Goal: Task Accomplishment & Management: Manage account settings

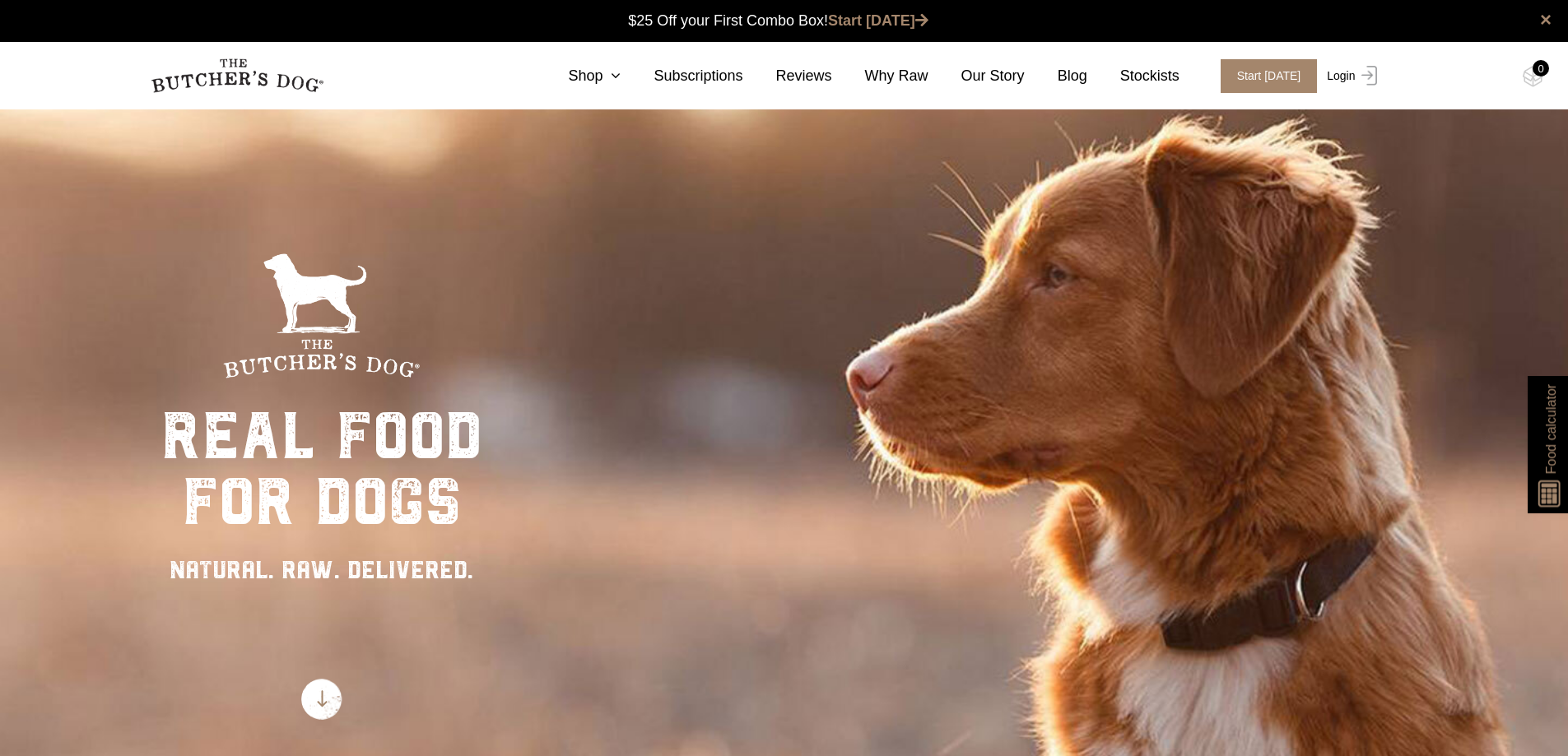
click at [1343, 75] on link "Login" at bounding box center [1350, 76] width 54 height 34
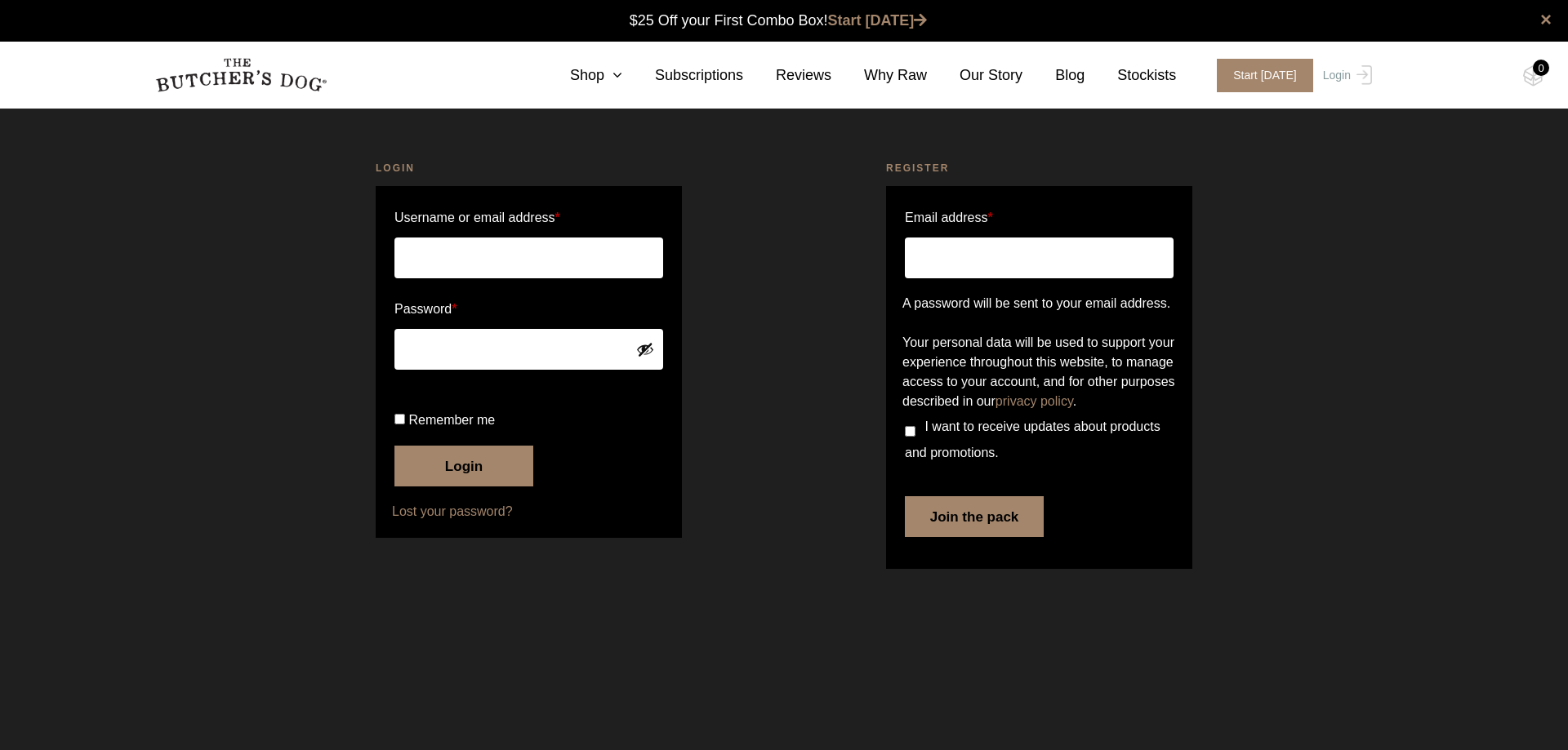
type input "Jeimler@gmail.com"
click at [401, 425] on input "Remember me" at bounding box center [400, 419] width 11 height 11
checkbox input "true"
click at [456, 486] on button "Login" at bounding box center [464, 466] width 139 height 41
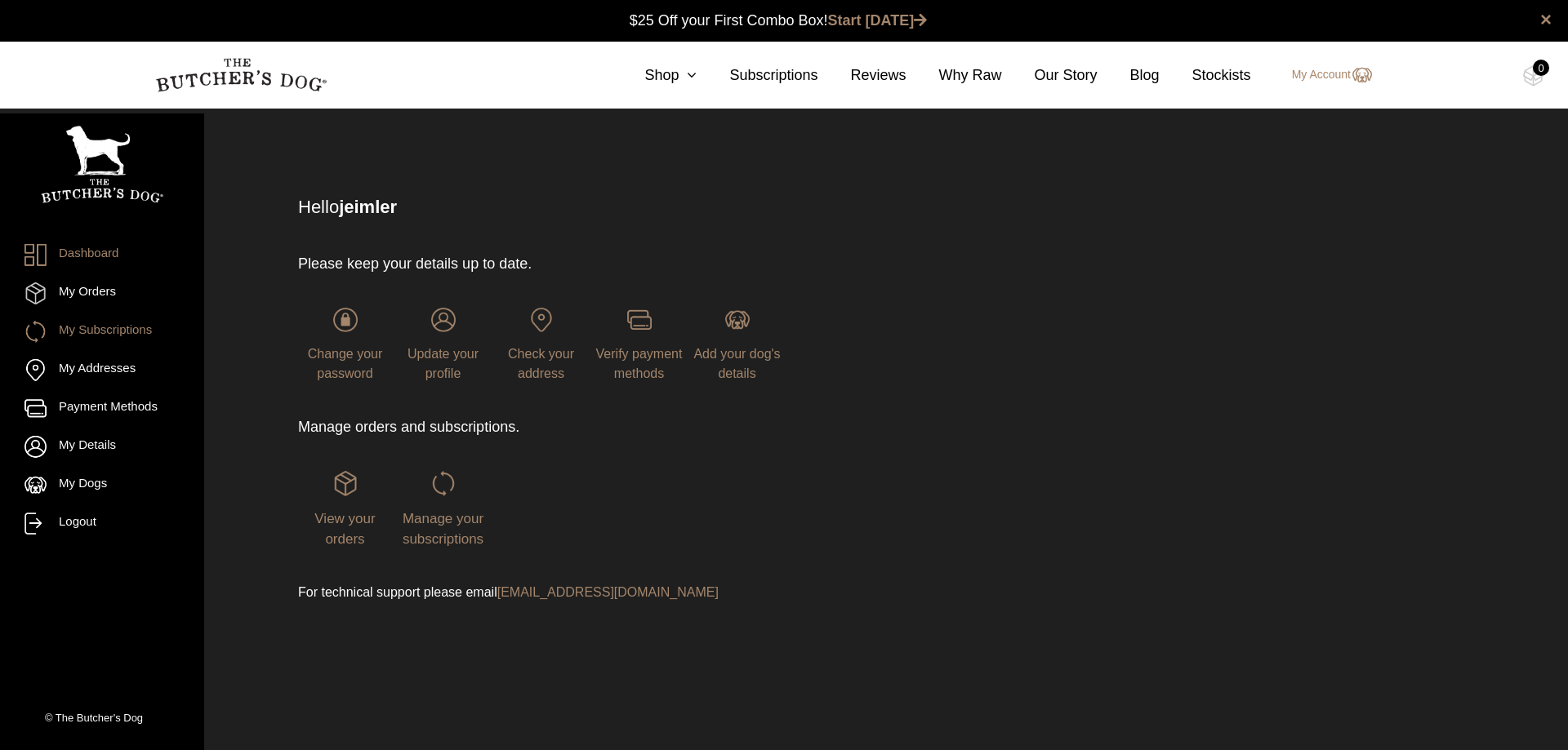
click at [107, 335] on link "My Subscriptions" at bounding box center [102, 332] width 155 height 22
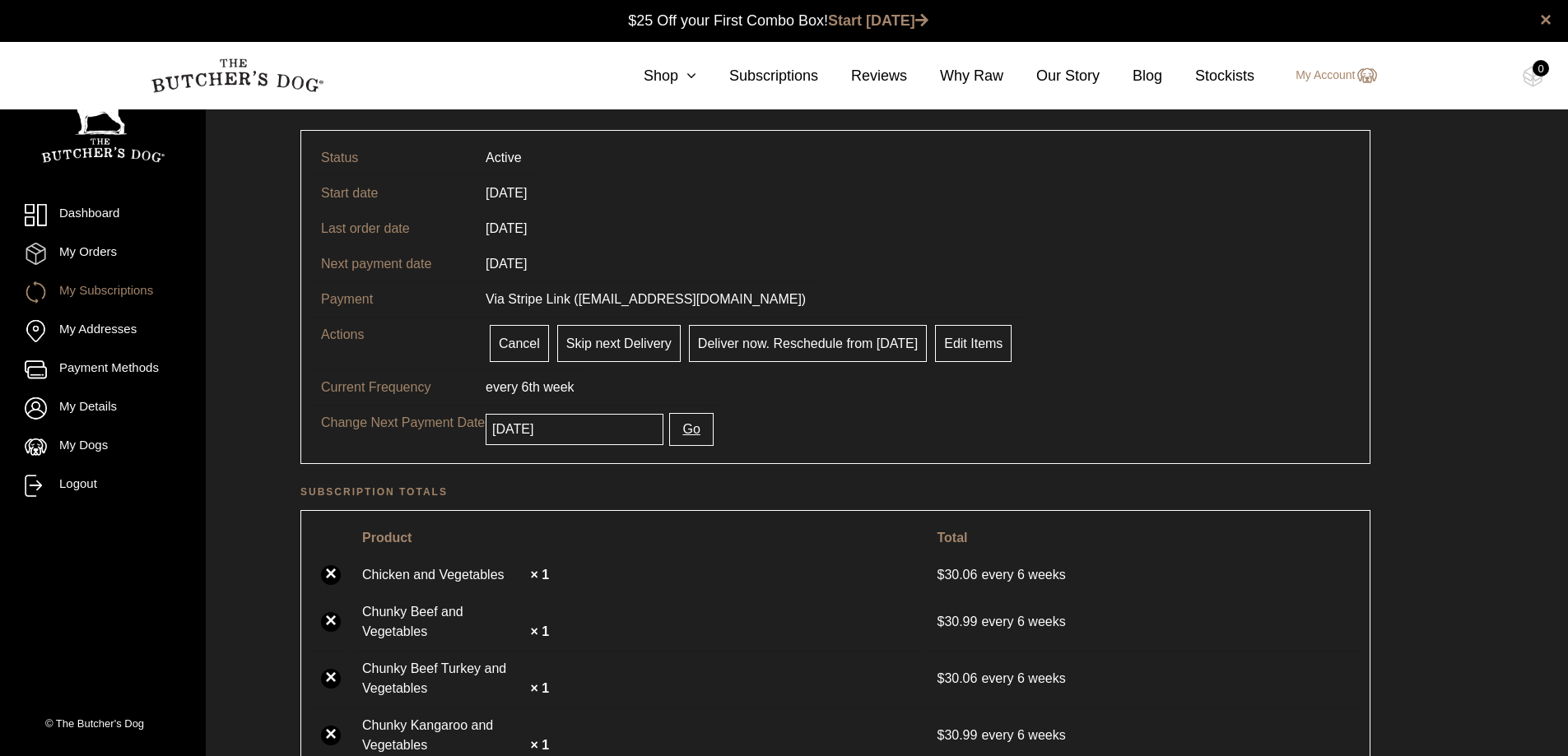
scroll to position [82, 0]
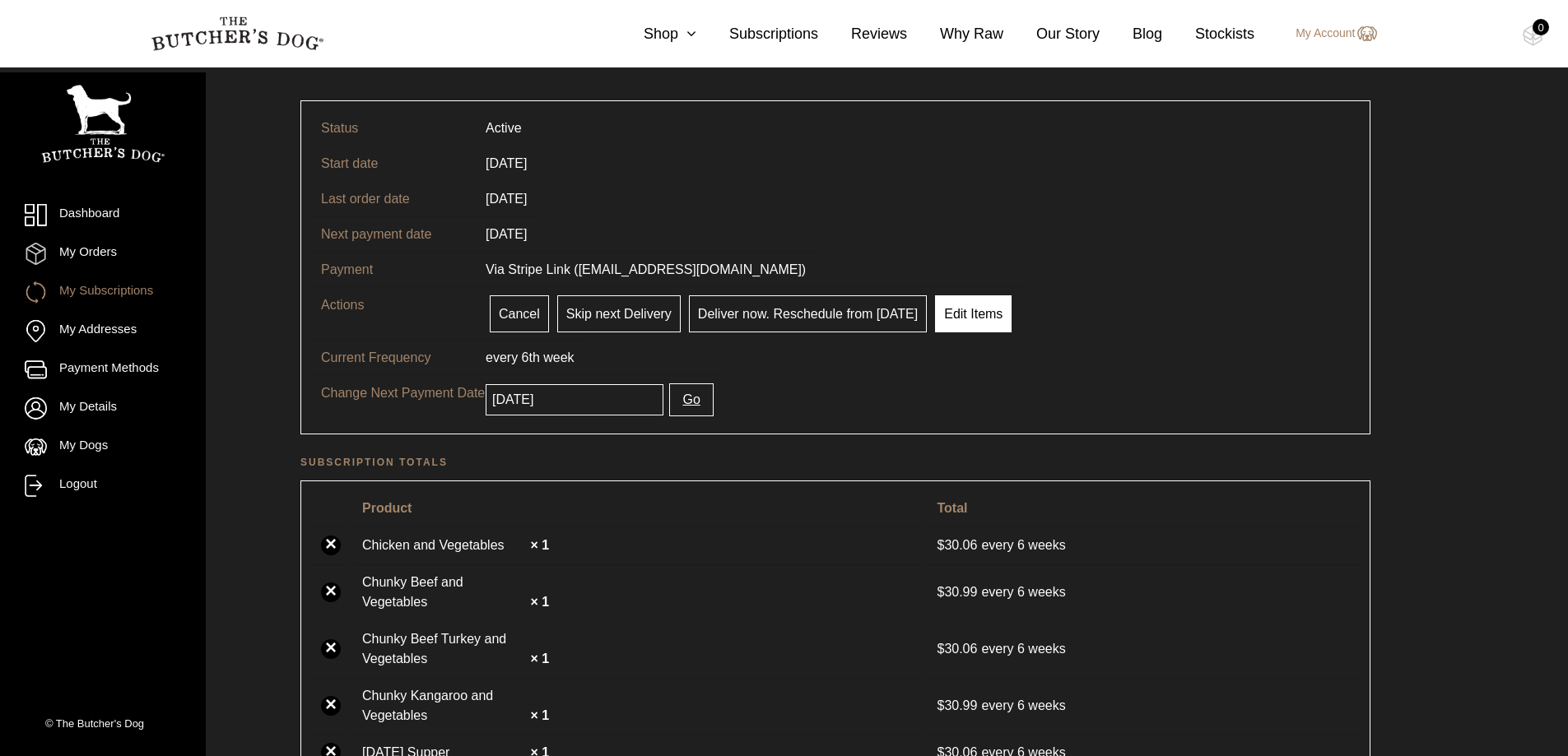
click at [965, 318] on link "Edit Items" at bounding box center [973, 314] width 77 height 37
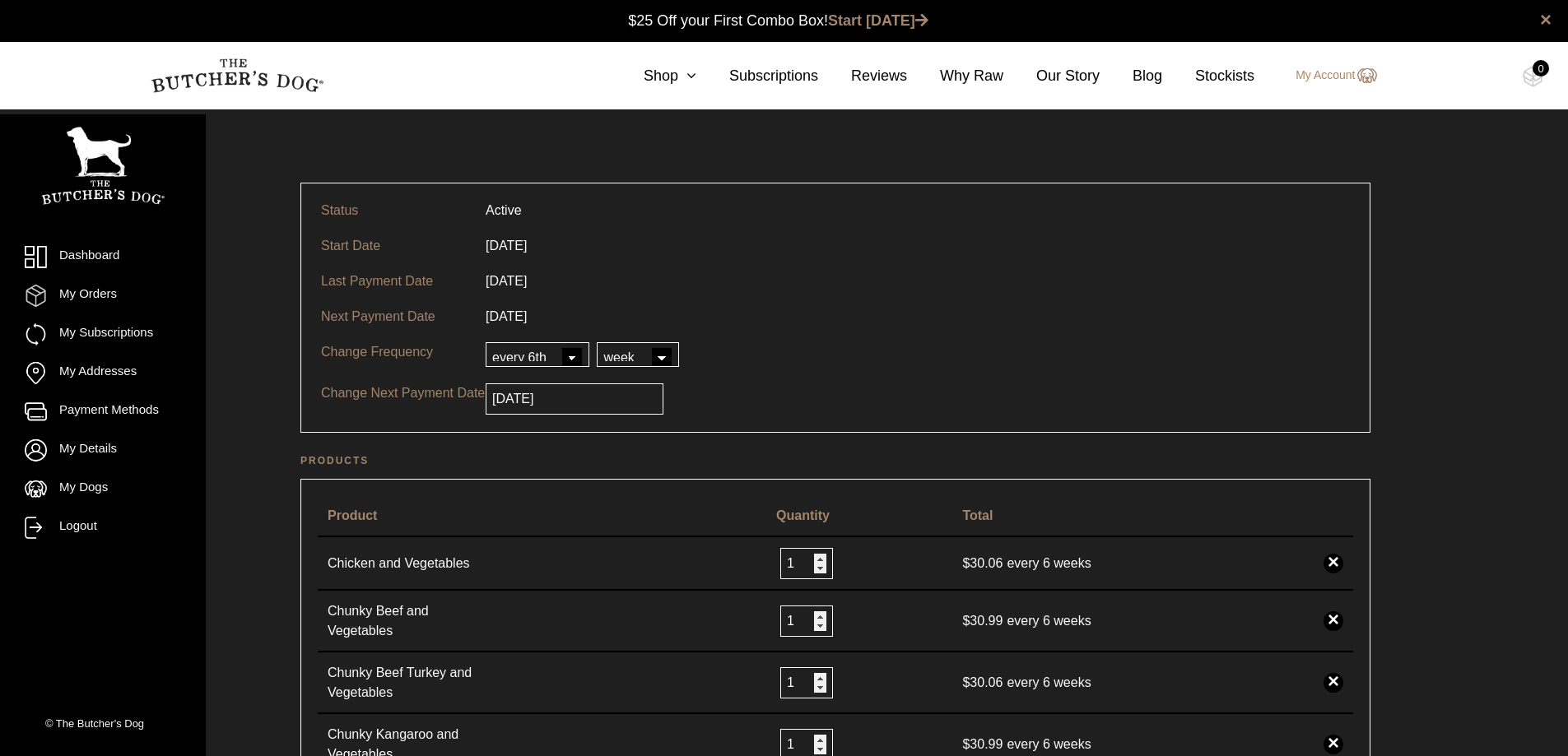
click at [565, 365] on select "every every 2nd every 3rd every 4th every 5th every 6th" at bounding box center [537, 354] width 103 height 25
click at [486, 342] on select "every every 2nd every 3rd every 4th every 5th every 6th" at bounding box center [537, 354] width 103 height 25
click at [642, 355] on select "day week month year" at bounding box center [637, 354] width 82 height 25
select select "month"
click at [597, 342] on select "day week month year" at bounding box center [637, 354] width 82 height 25
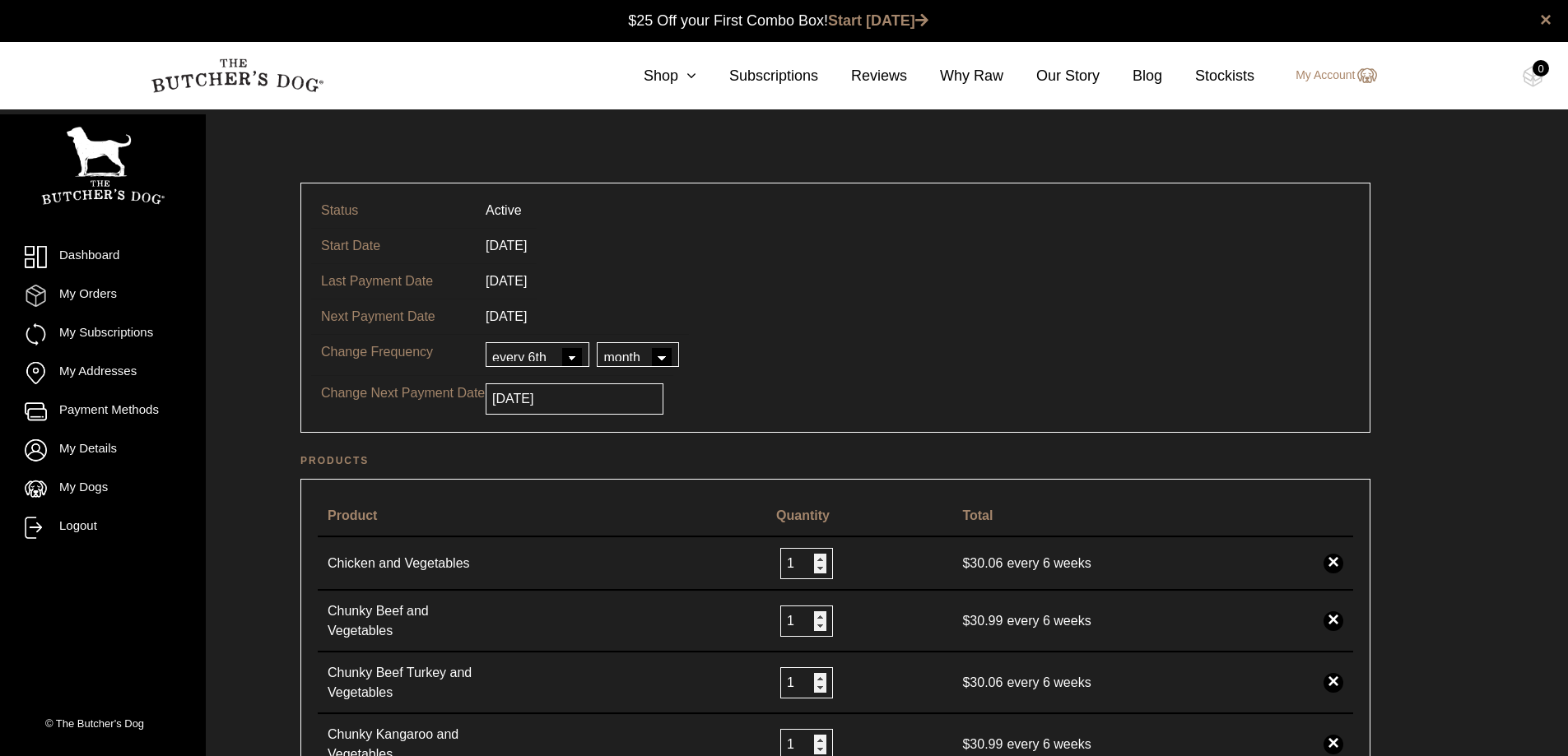
click at [566, 361] on select "every every 2nd every 3rd every 4th every 5th every 6th" at bounding box center [537, 354] width 103 height 25
click at [567, 360] on select "every every 2nd every 3rd every 4th every 5th every 6th" at bounding box center [537, 354] width 103 height 25
click at [572, 356] on select "every every 2nd every 3rd every 4th every 5th every 6th" at bounding box center [537, 354] width 103 height 25
select select "3"
click at [486, 342] on select "every every 2nd every 3rd every 4th every 5th every 6th" at bounding box center [537, 354] width 103 height 25
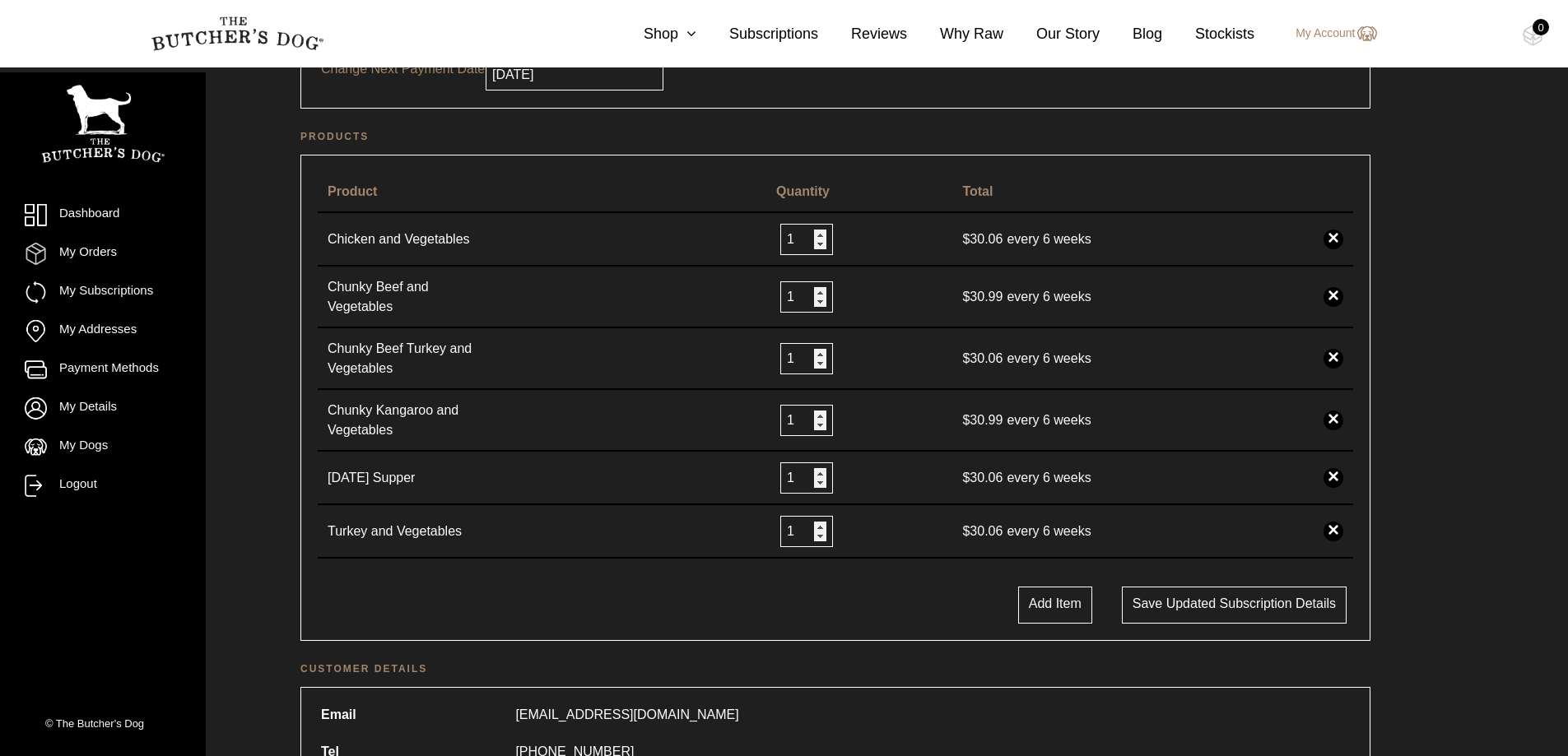
scroll to position [164, 0]
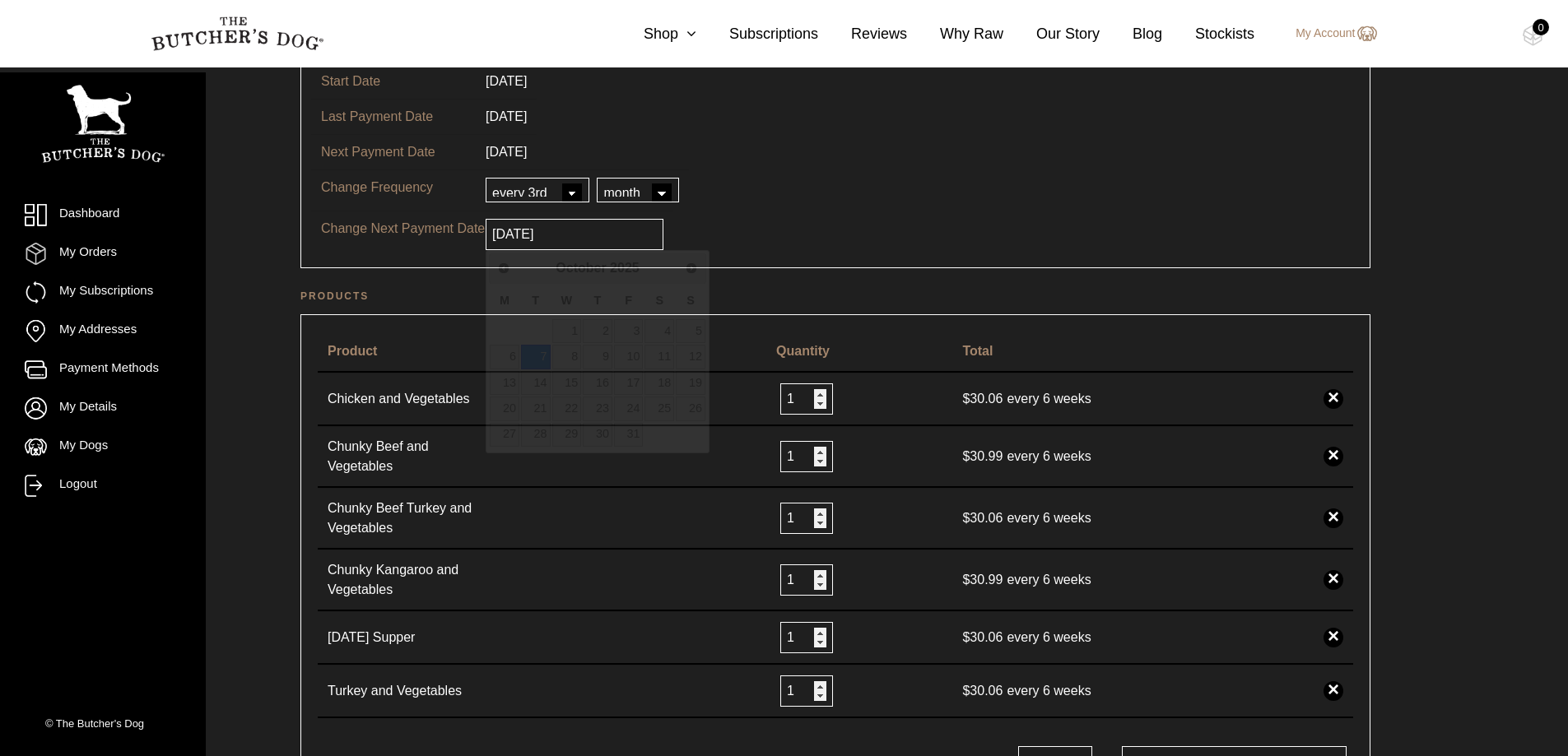
click at [607, 239] on input "2025-10-07" at bounding box center [574, 234] width 178 height 31
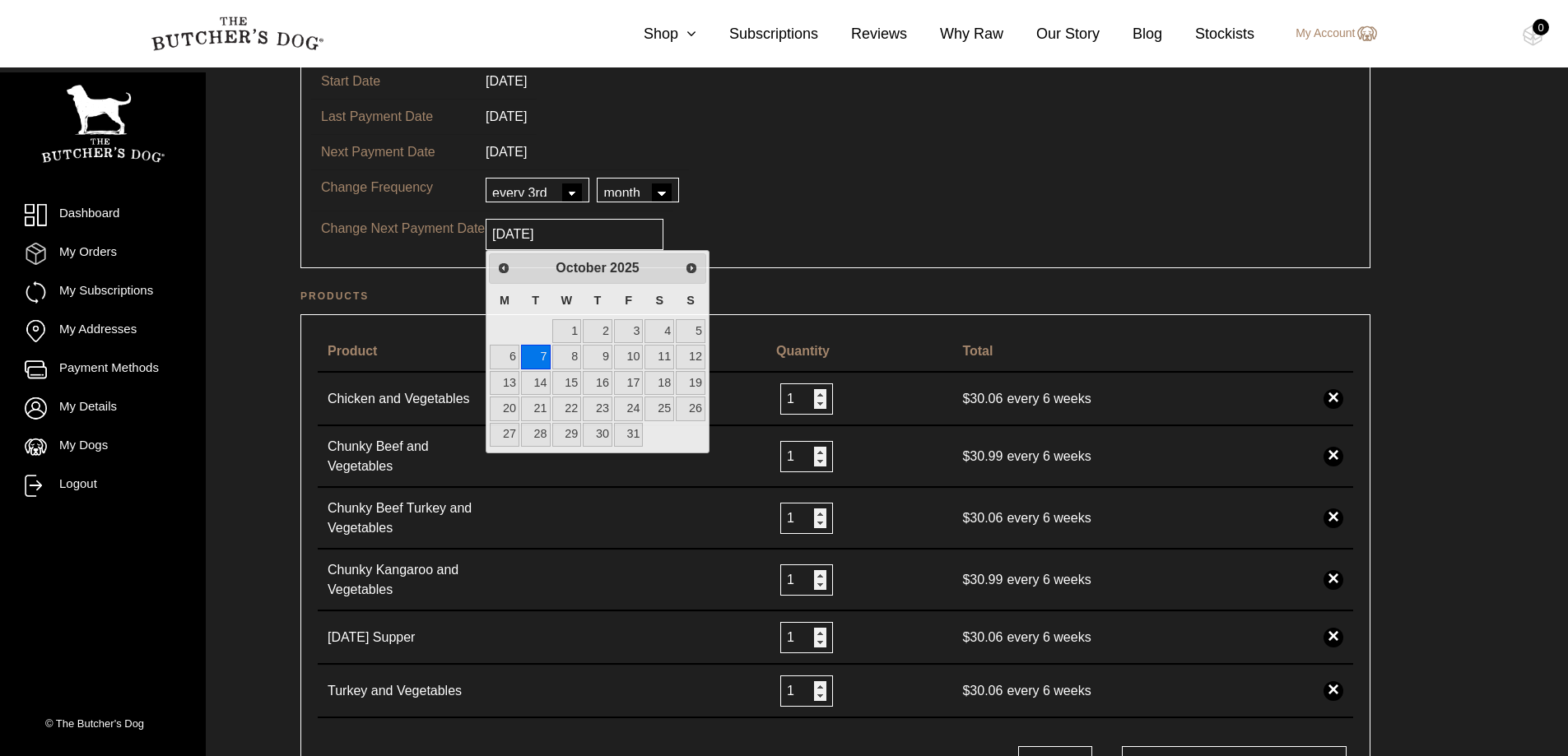
click at [854, 216] on tr "Change Next Payment Date 2025-10-07" at bounding box center [836, 234] width 1049 height 47
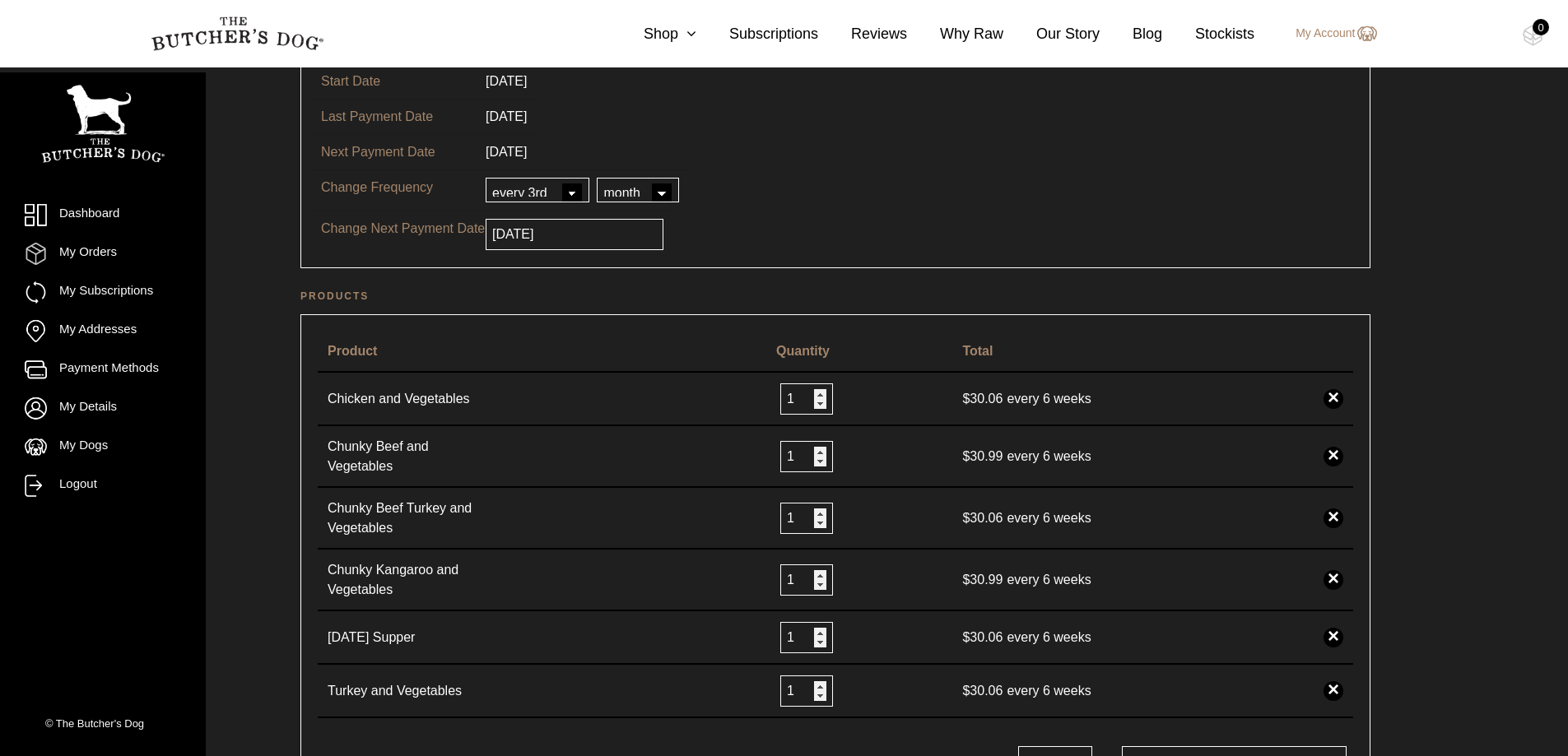
drag, startPoint x: 1092, startPoint y: 202, endPoint x: 1019, endPoint y: 190, distance: 74.0
click at [1092, 203] on tr "Change Frequency every every 2nd every 3rd every 4th every 5th every 6th day we…" at bounding box center [836, 190] width 1049 height 42
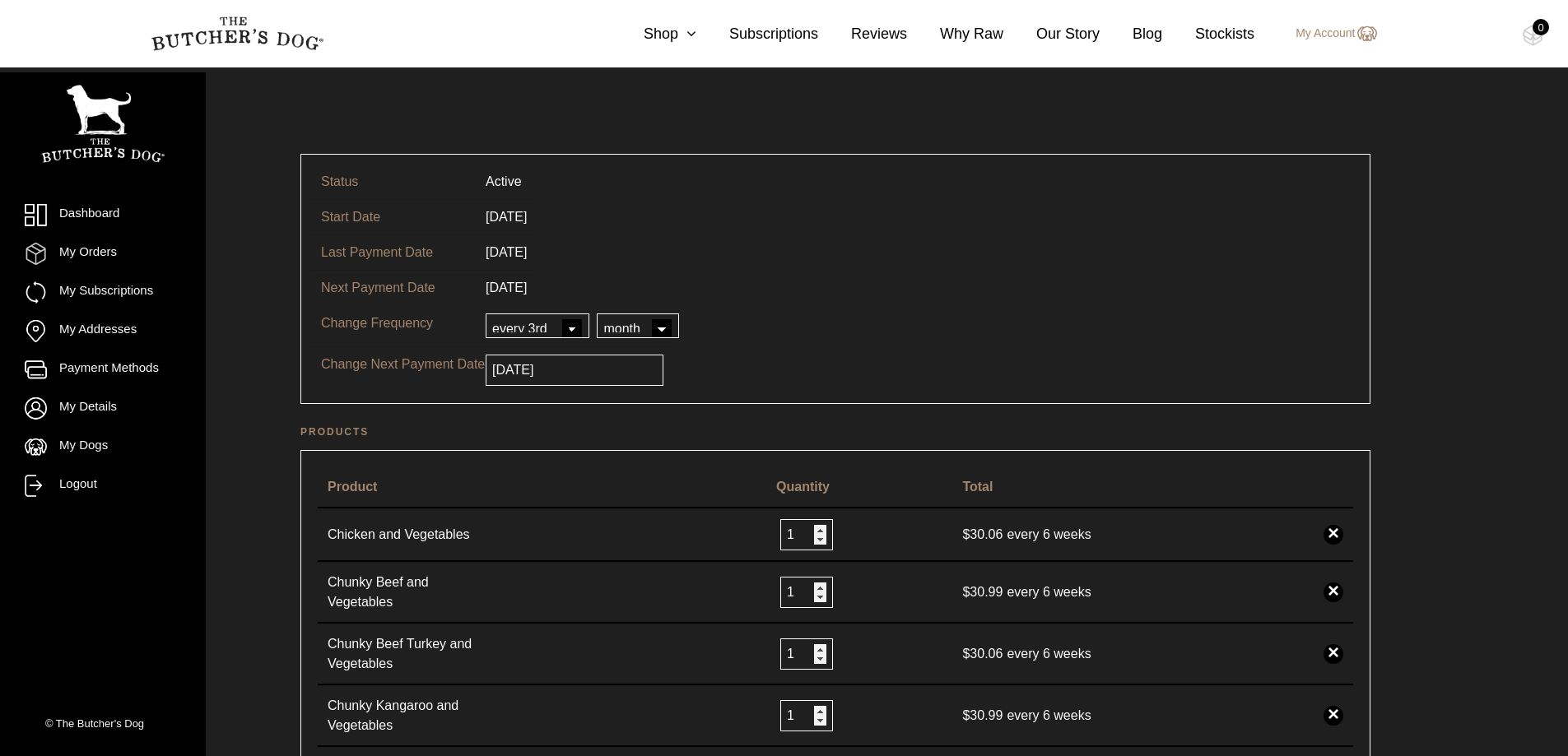
scroll to position [0, 0]
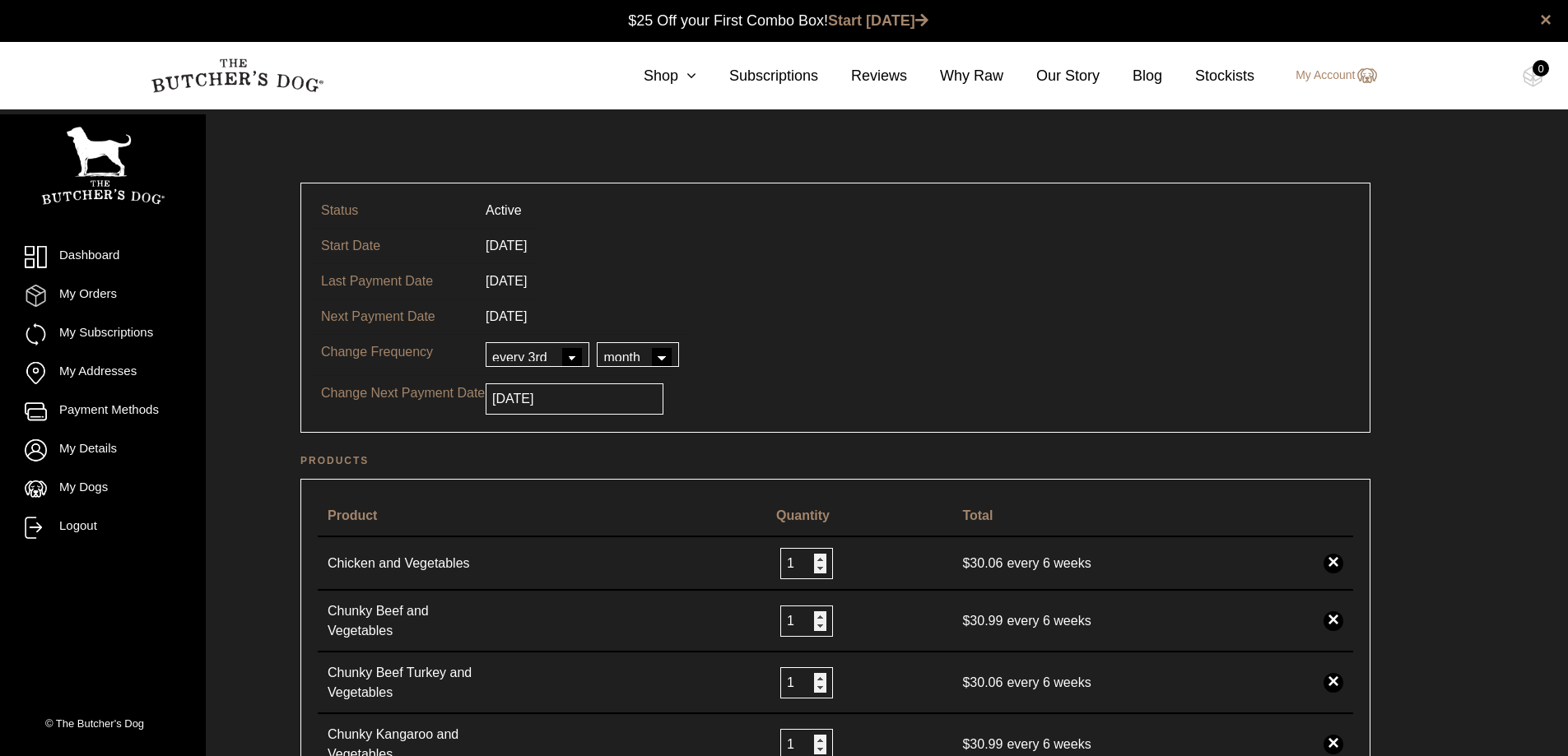
click at [602, 413] on input "2025-10-07" at bounding box center [574, 399] width 178 height 31
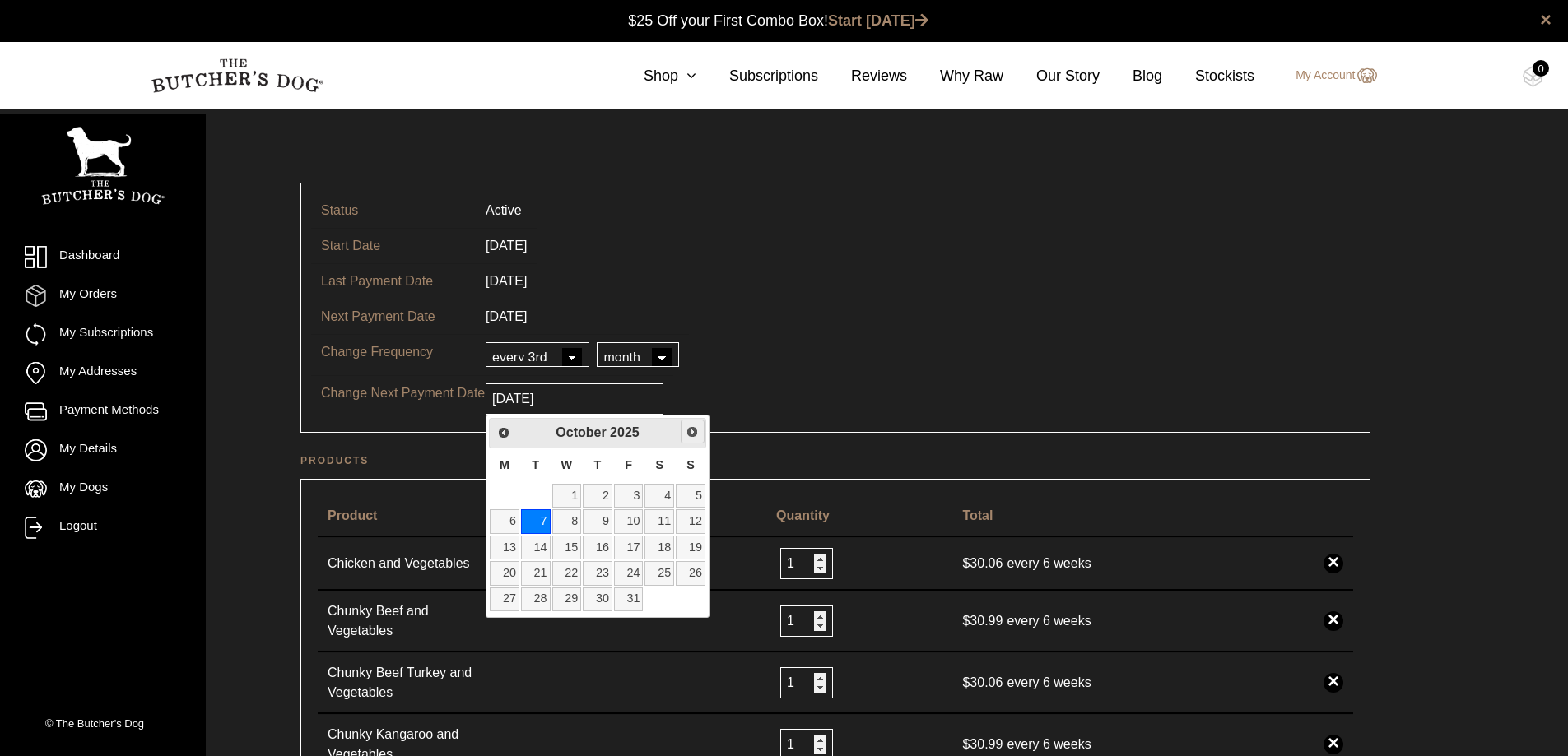
click at [692, 432] on span "Next" at bounding box center [693, 432] width 13 height 13
click at [566, 607] on link "26" at bounding box center [567, 600] width 30 height 24
type input "2025-11-26"
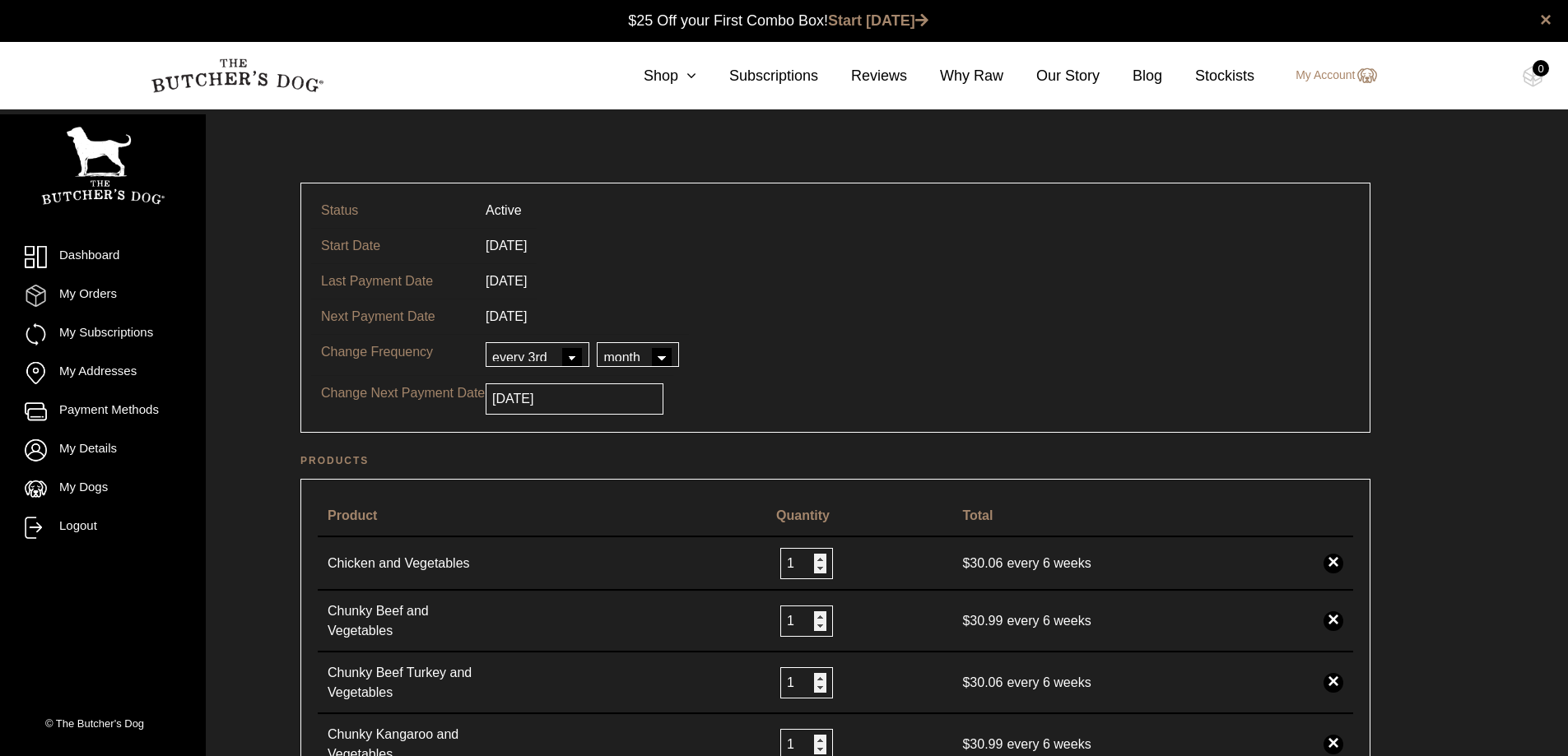
click at [1174, 190] on table "Status Active Start Date 10/03/2025 Last Payment Date 26/08/2025 Next Payment D…" at bounding box center [835, 307] width 1070 height 250
drag, startPoint x: 980, startPoint y: 387, endPoint x: 958, endPoint y: 368, distance: 29.1
click at [971, 381] on tr "Change Next Payment Date 2025-11-26" at bounding box center [836, 399] width 1049 height 47
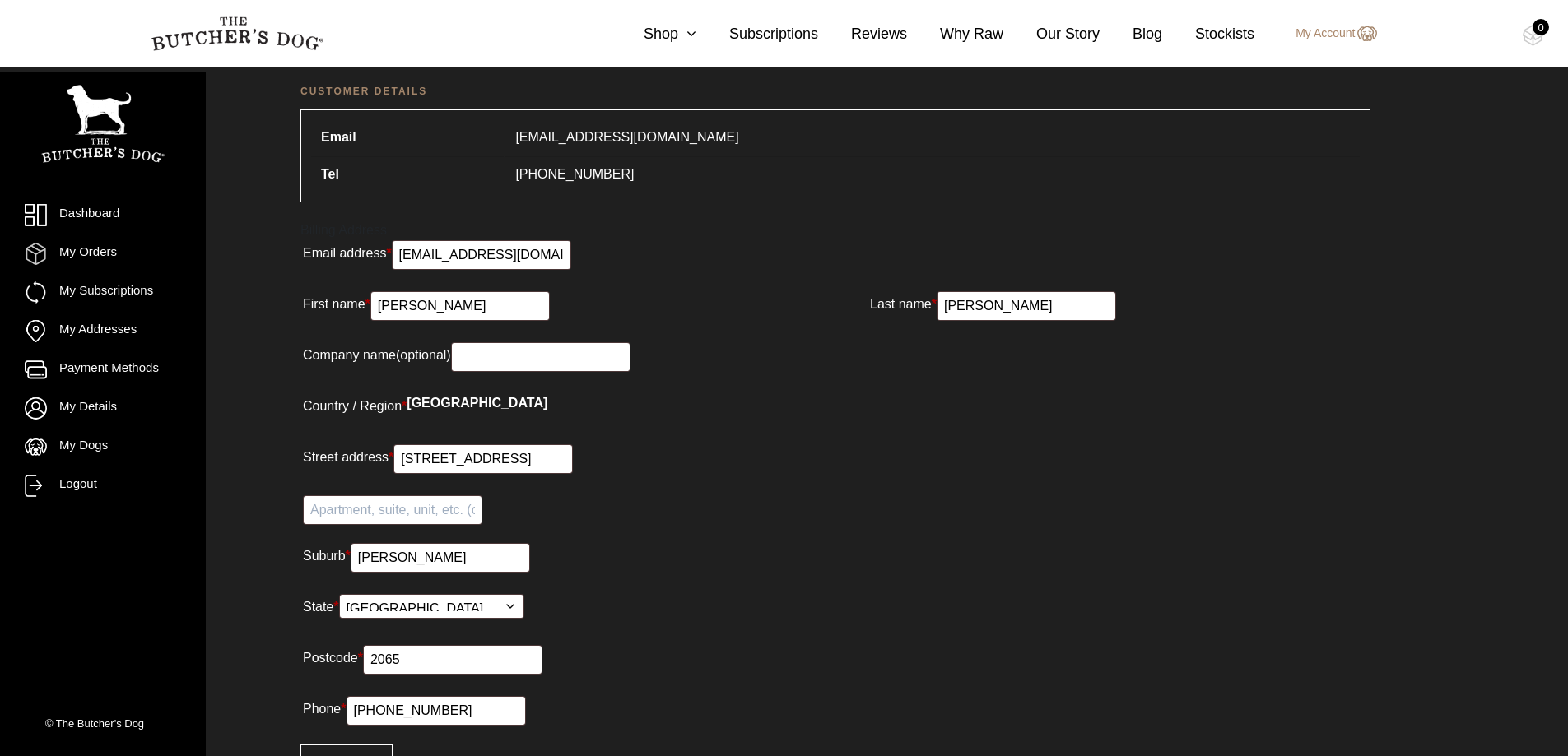
scroll to position [972, 0]
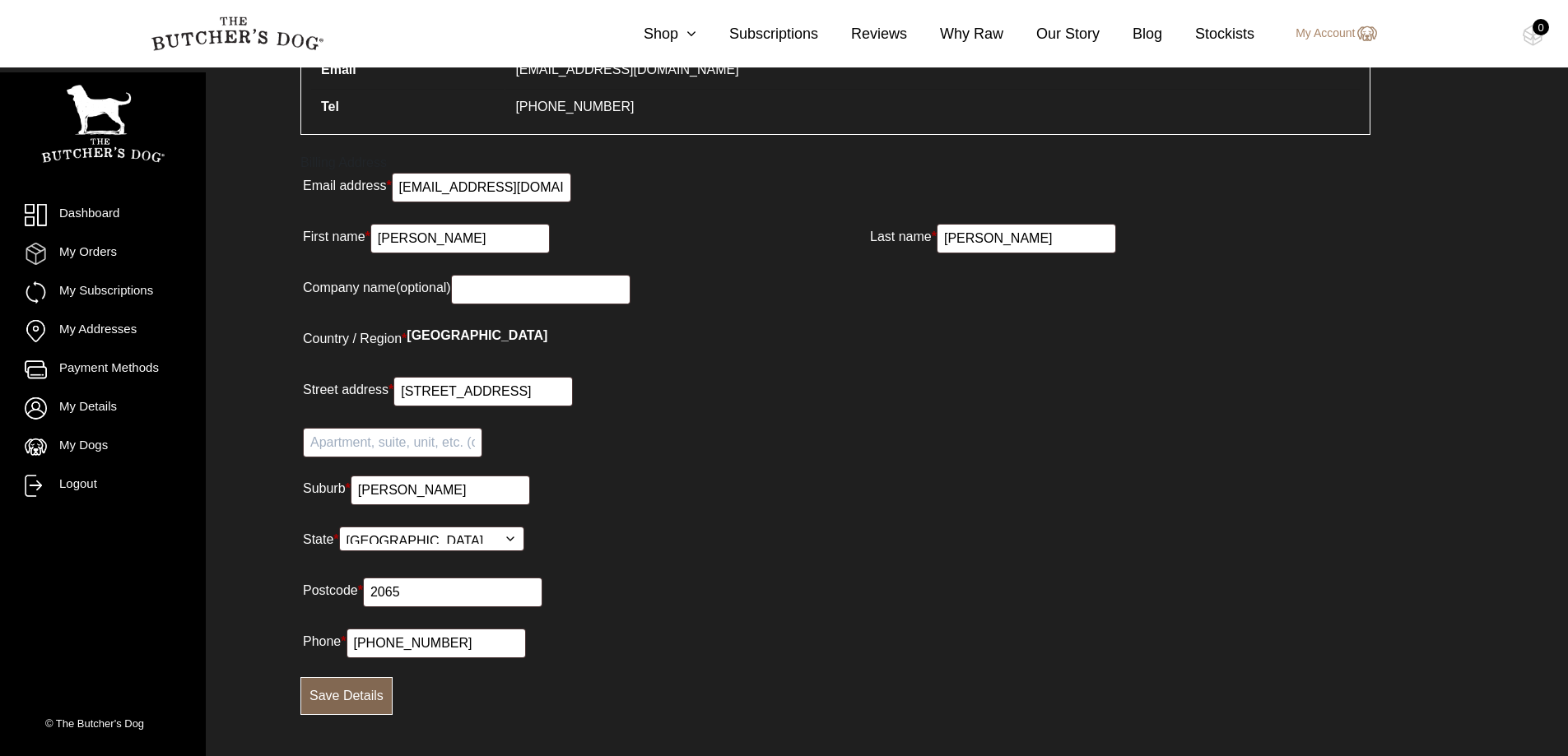
click at [383, 702] on button "Save Details" at bounding box center [346, 696] width 92 height 38
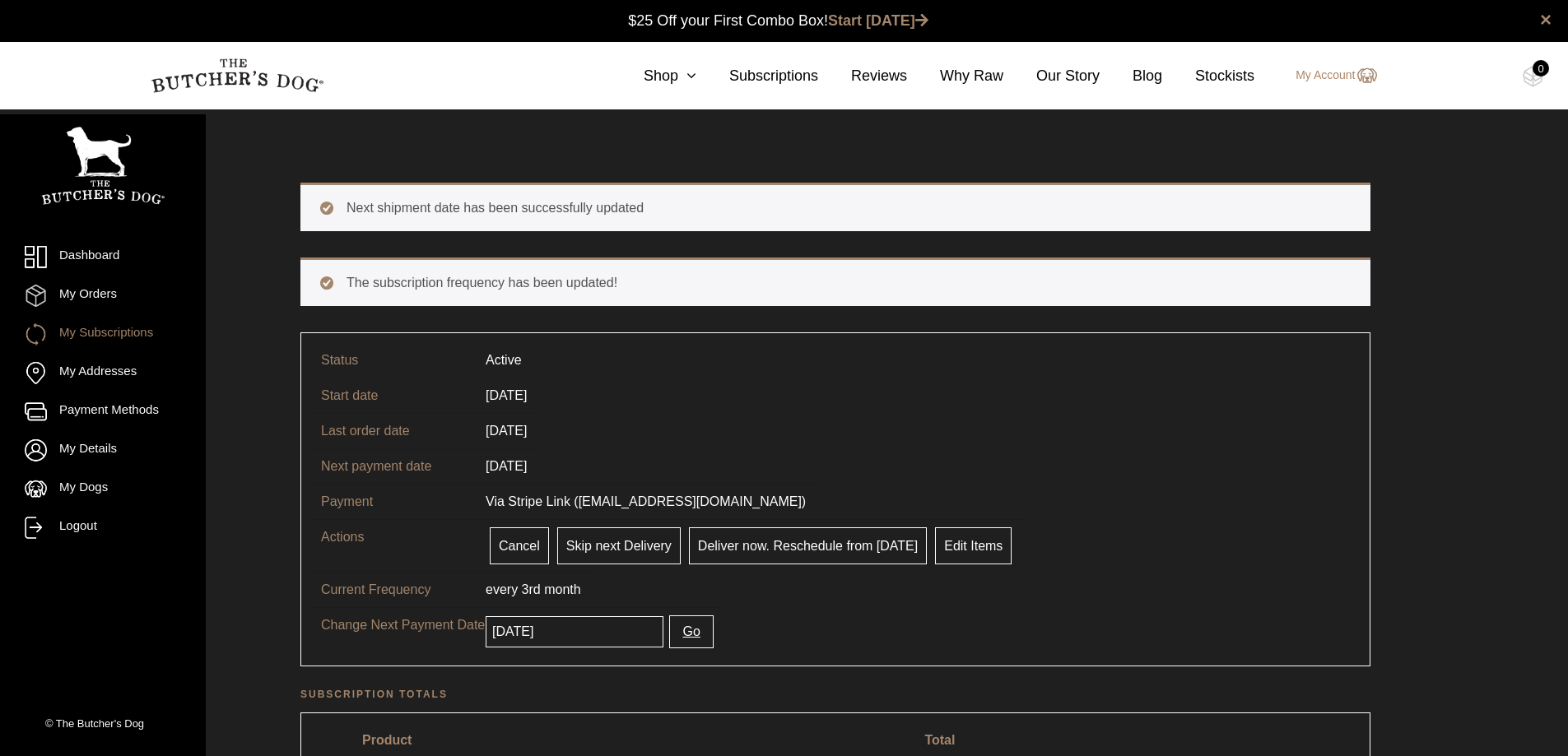
click at [895, 604] on tr "Current Frequency every 3rd month" at bounding box center [836, 590] width 1049 height 35
click at [675, 71] on link "Shop" at bounding box center [654, 76] width 86 height 22
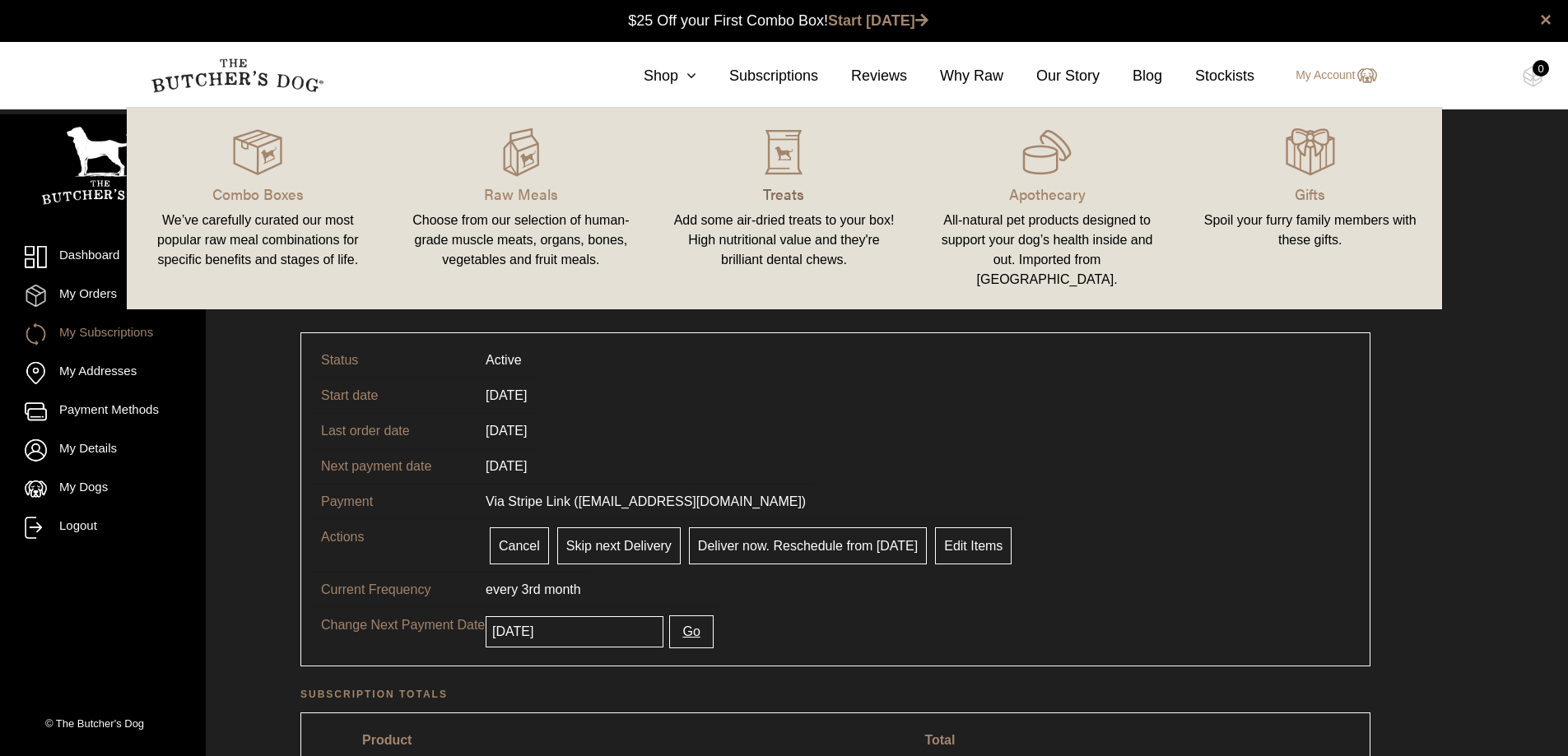
click at [796, 201] on p "Treats" at bounding box center [784, 194] width 224 height 22
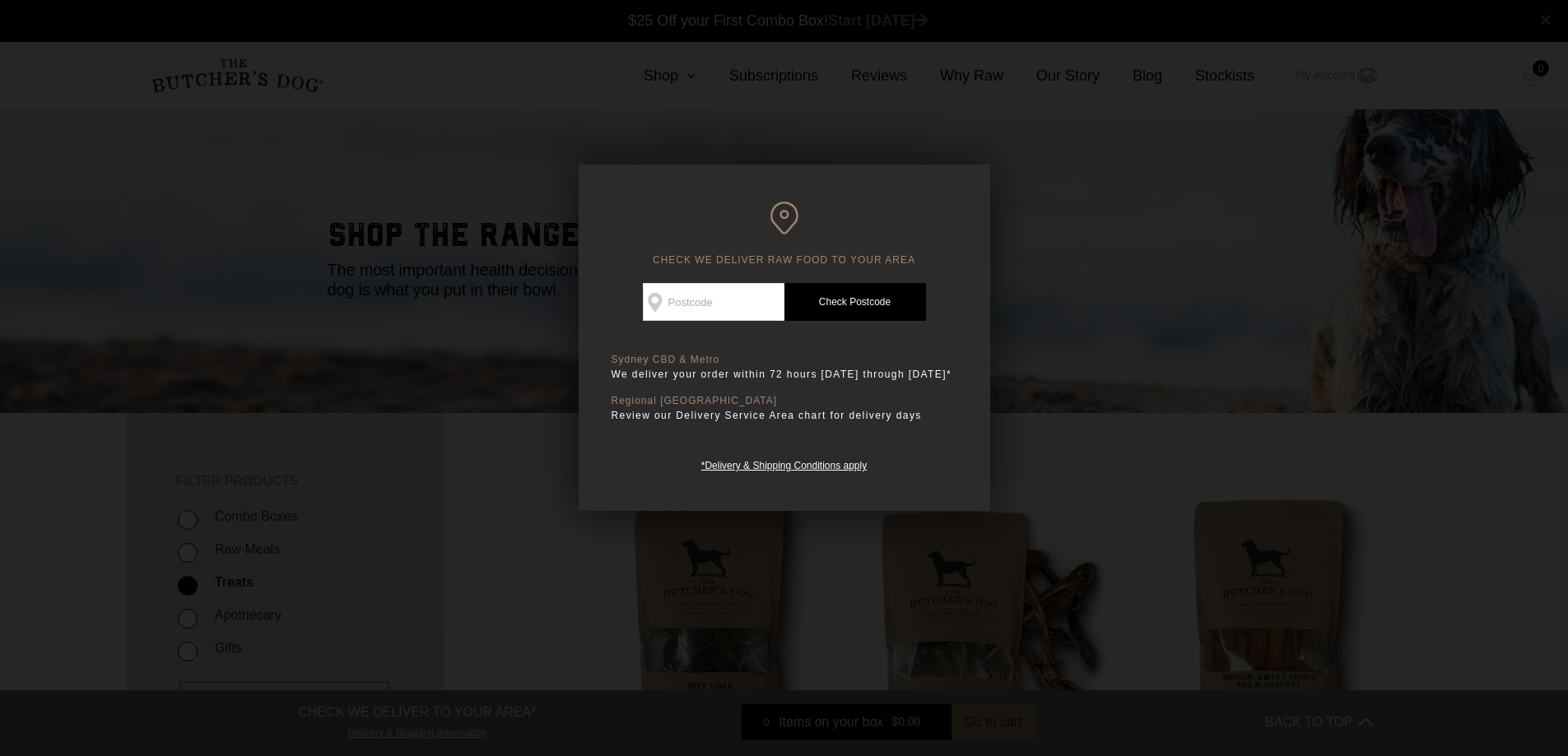
click at [715, 293] on input "Check Availability At" at bounding box center [713, 302] width 141 height 38
type input "2000"
click at [832, 300] on link "Check Postcode" at bounding box center [855, 302] width 141 height 38
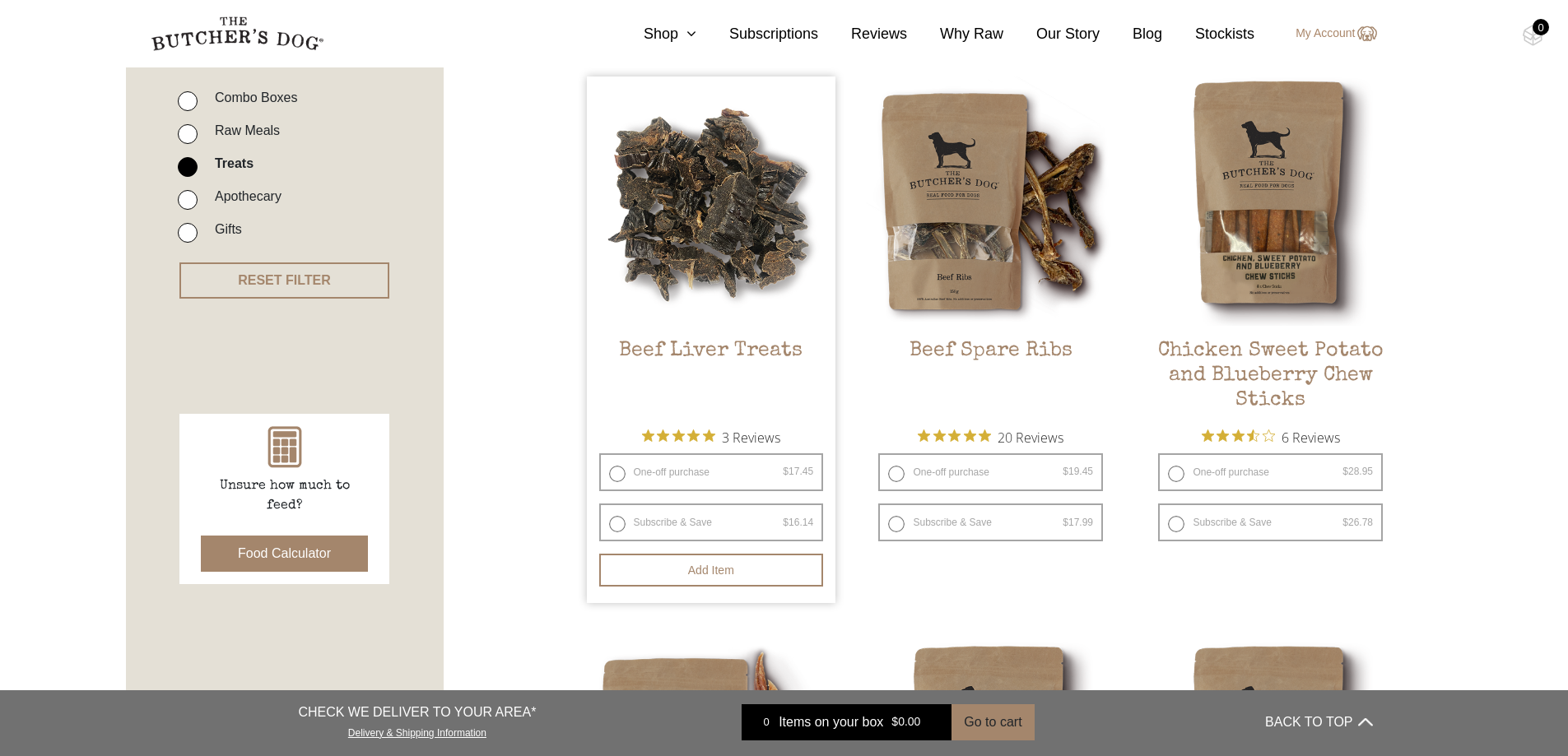
scroll to position [330, 0]
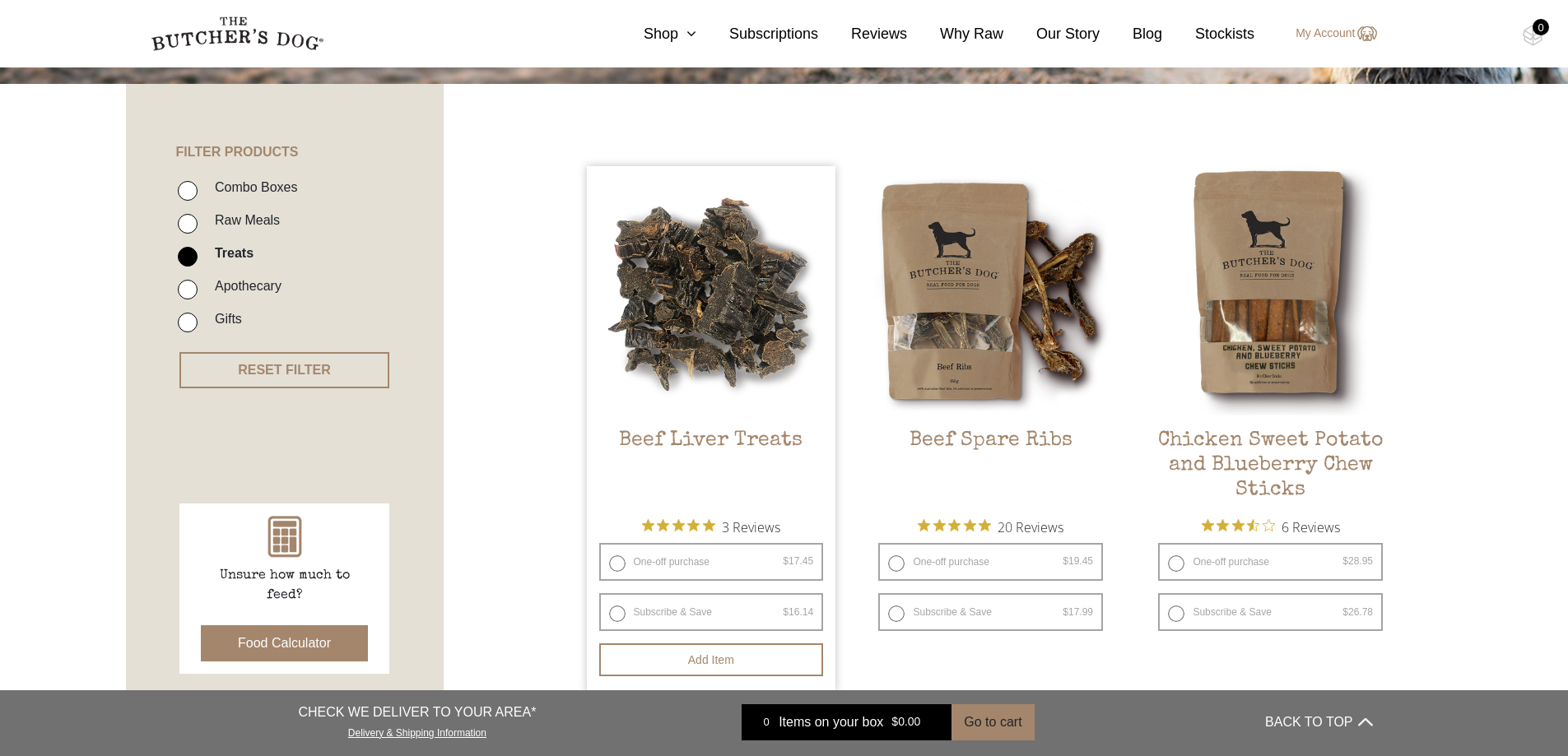
click at [688, 320] on img at bounding box center [712, 291] width 249 height 249
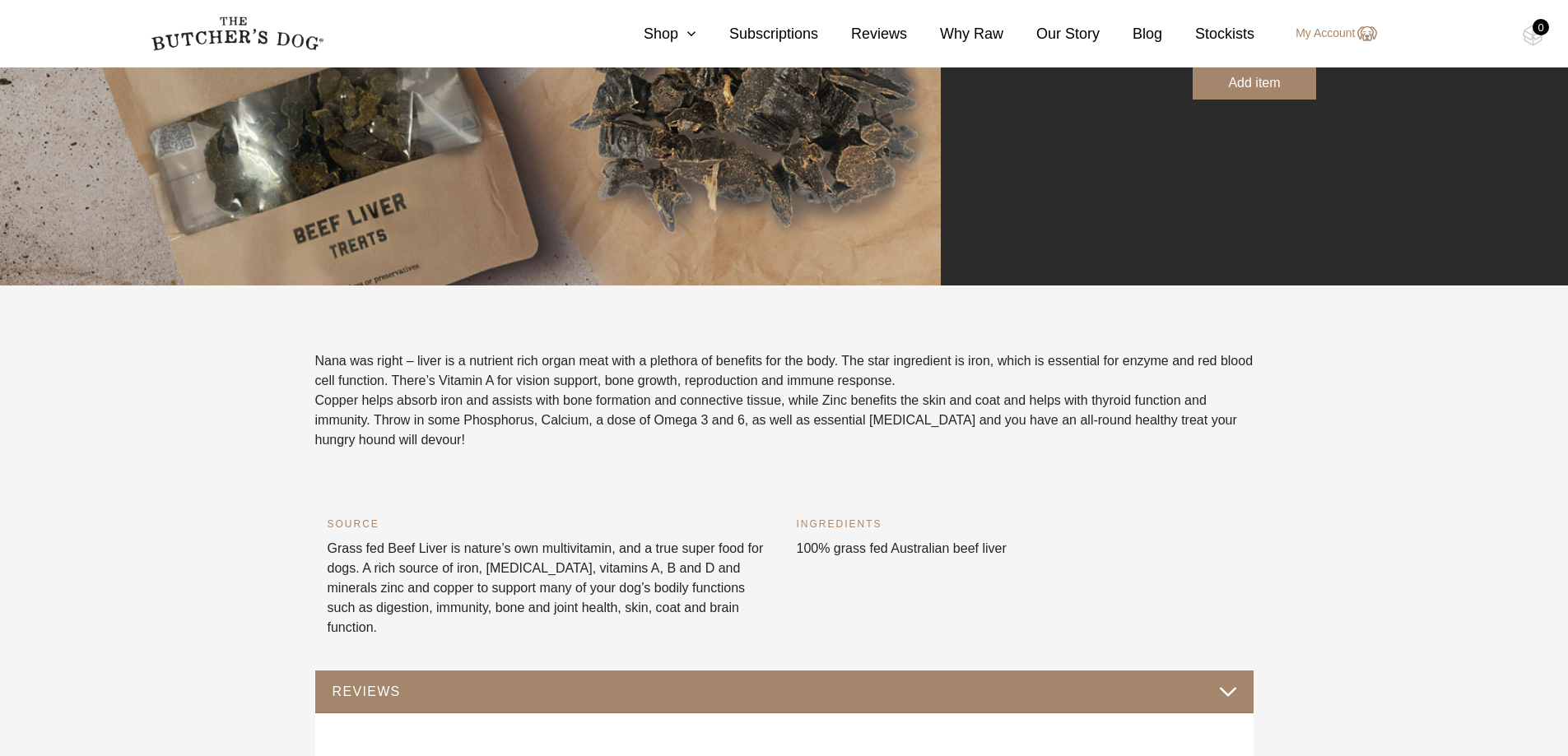
scroll to position [494, 0]
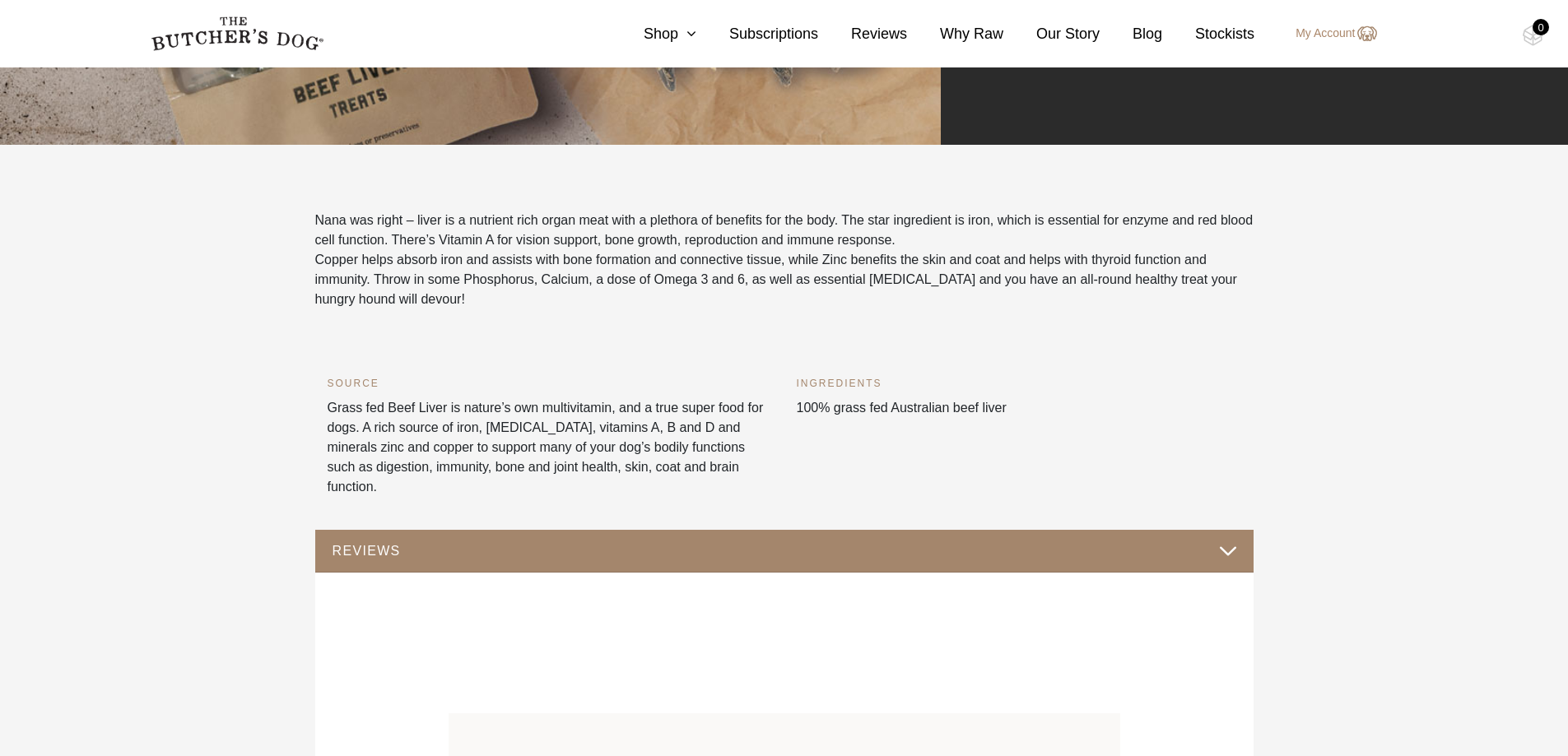
click at [566, 317] on div "Nana was right – liver is a nutrient rich organ meat with a plethora of benefit…" at bounding box center [785, 293] width 914 height 164
click at [546, 294] on p "Copper helps absorb iron and assists with bone formation and connective tissue,…" at bounding box center [784, 280] width 938 height 59
click at [1175, 294] on p "Copper helps absorb iron and assists with bone formation and connective tissue,…" at bounding box center [784, 280] width 938 height 59
click at [1206, 248] on p "Nana was right – liver is a nutrient rich organ meat with a plethora of benefit…" at bounding box center [784, 230] width 938 height 40
drag, startPoint x: 1371, startPoint y: 243, endPoint x: 1412, endPoint y: 259, distance: 44.0
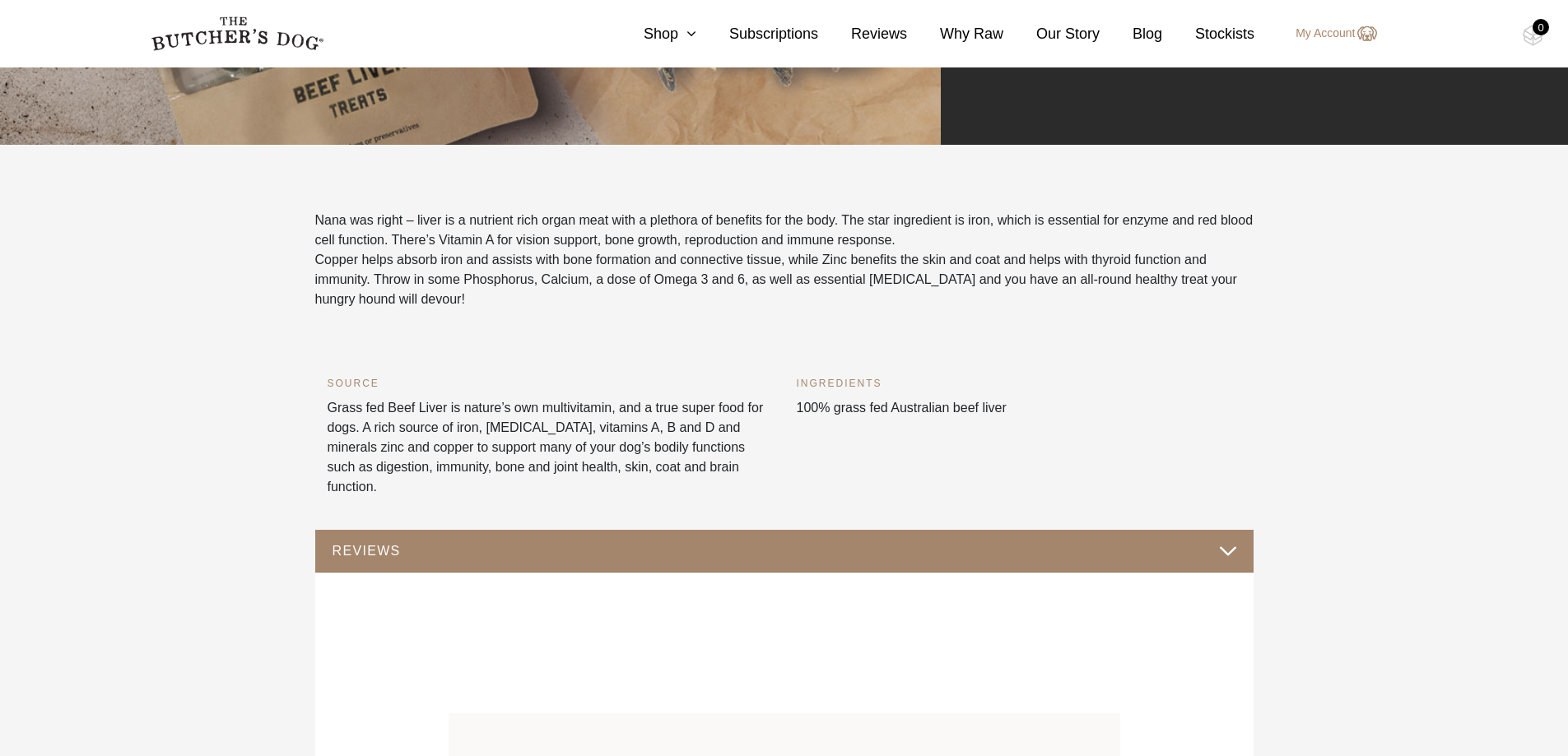
click at [966, 306] on p "Copper helps absorb iron and assists with bone formation and connective tissue,…" at bounding box center [784, 280] width 938 height 59
click at [1116, 262] on span "Copper helps absorb iron and assists with bone formation and connective tissue,…" at bounding box center [776, 280] width 923 height 54
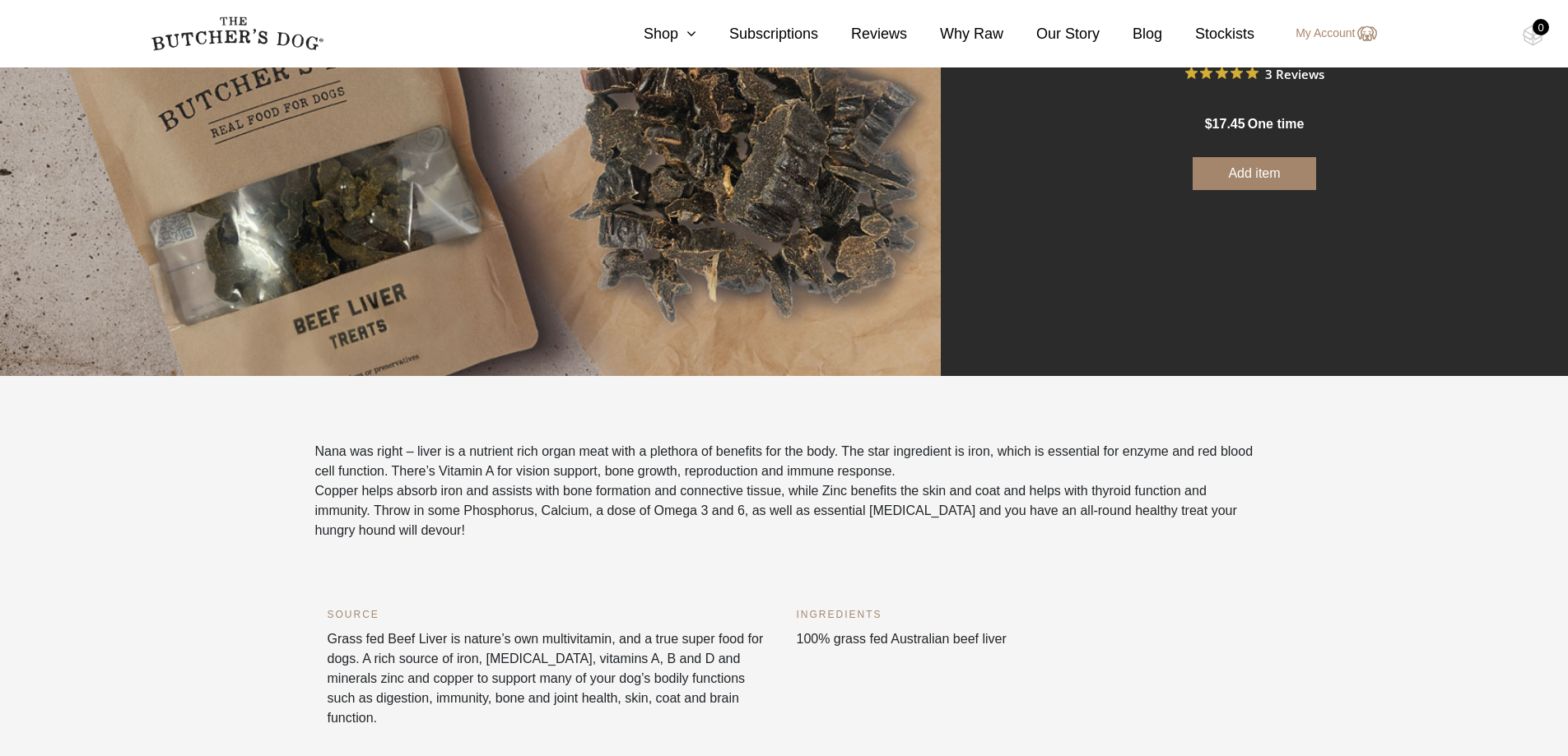
scroll to position [0, 0]
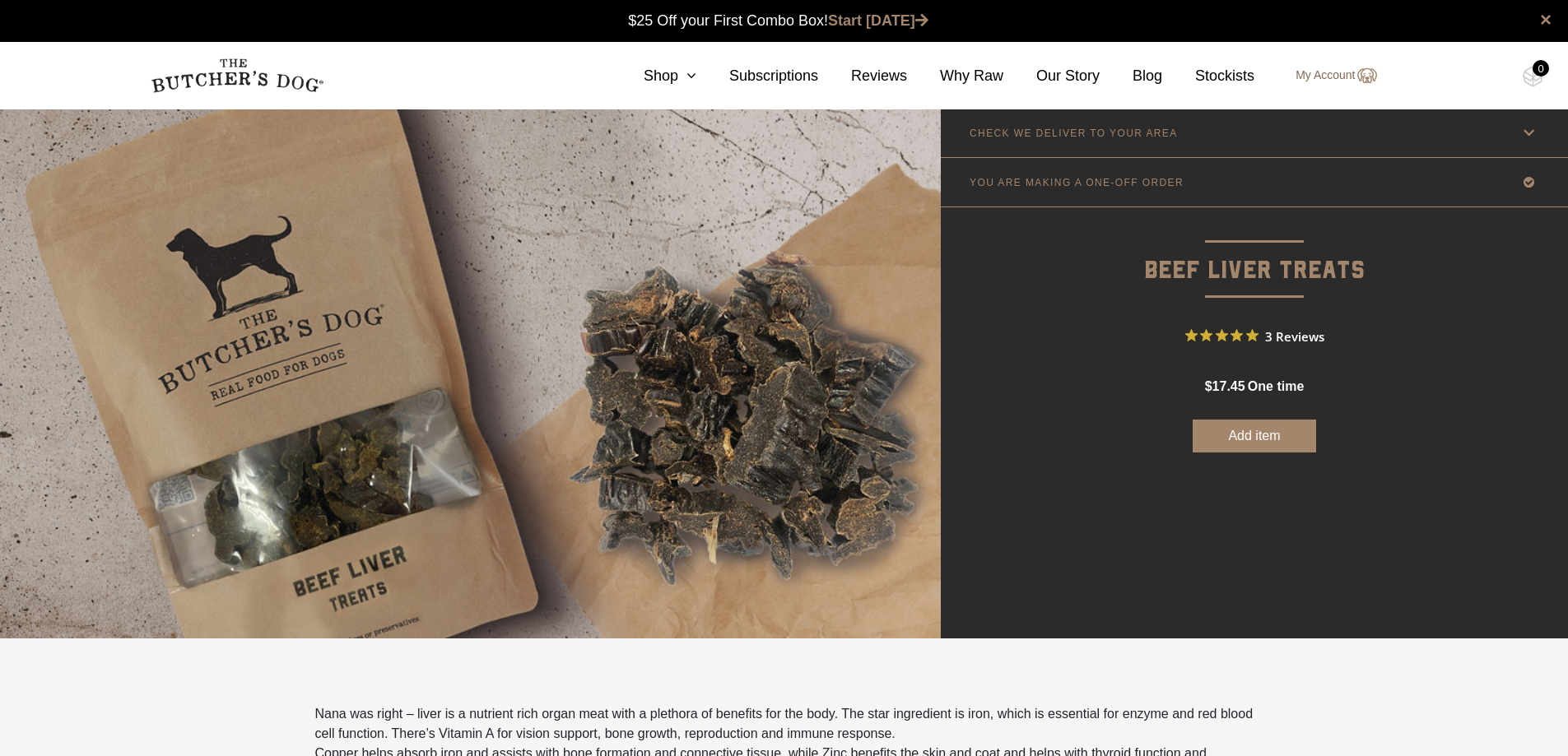
click at [1370, 68] on img at bounding box center [1366, 75] width 21 height 19
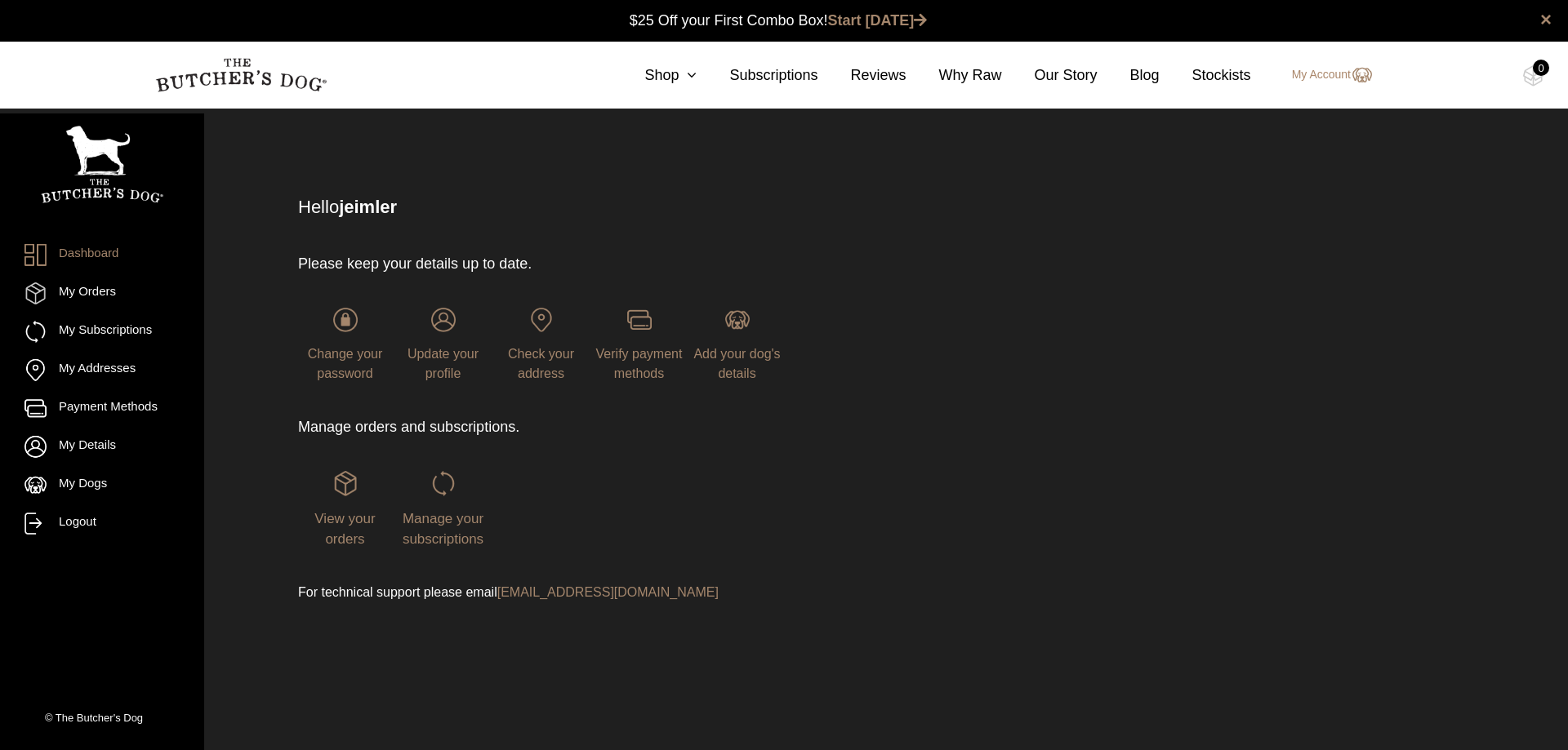
click at [470, 508] on div "Manage your subscriptions" at bounding box center [442, 510] width 94 height 79
click at [452, 532] on span "Manage your subscriptions" at bounding box center [443, 529] width 81 height 37
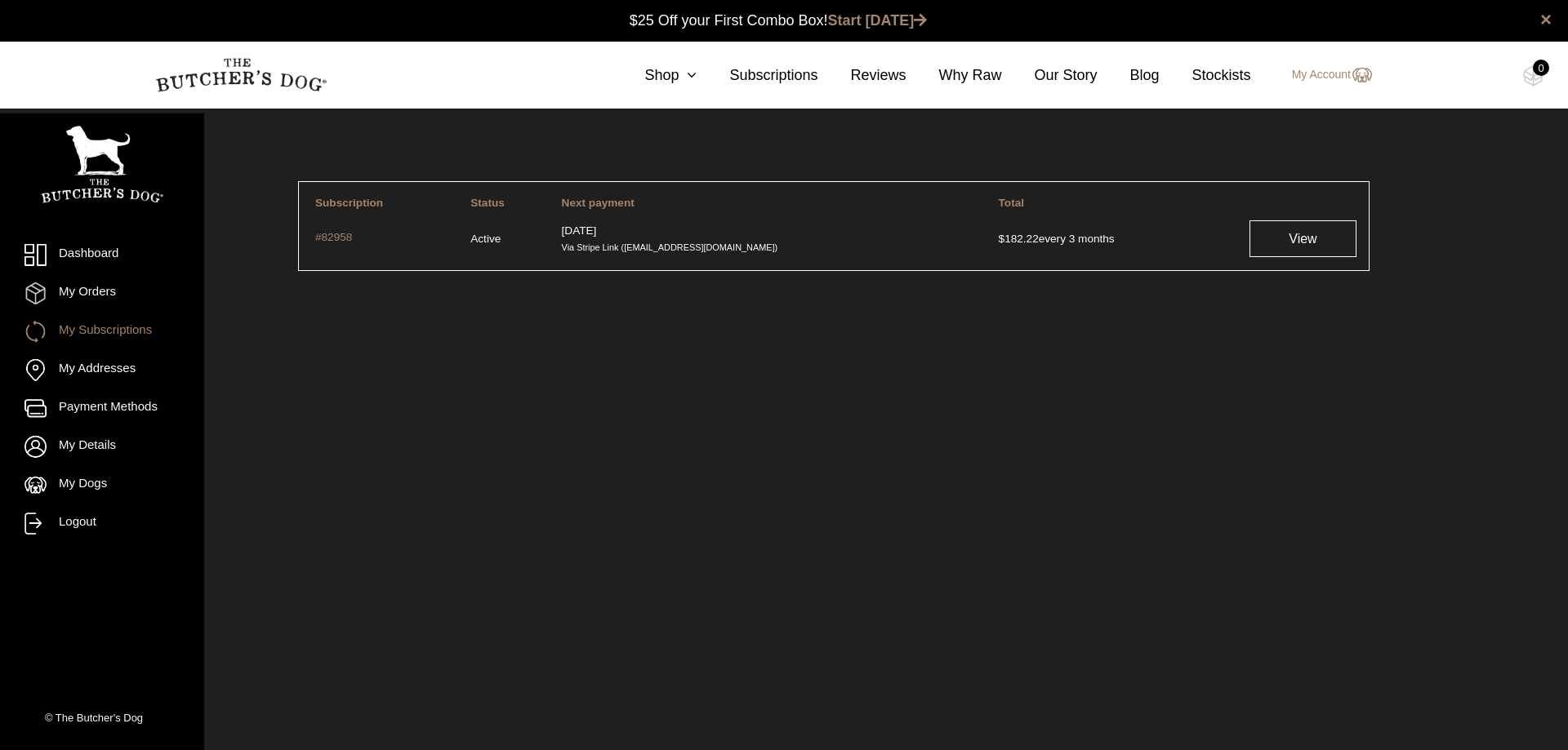
click at [730, 464] on html "Place order ✕ Get item availability info & delivery time for your location. SUB…" at bounding box center [784, 375] width 1568 height 750
click at [98, 265] on link "Dashboard" at bounding box center [102, 255] width 155 height 22
